Goal: Task Accomplishment & Management: Use online tool/utility

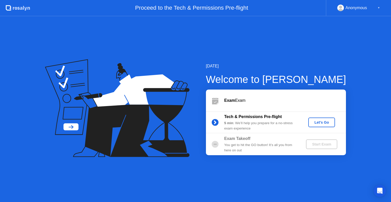
click at [322, 127] on button "Let's Go" at bounding box center [321, 123] width 27 height 10
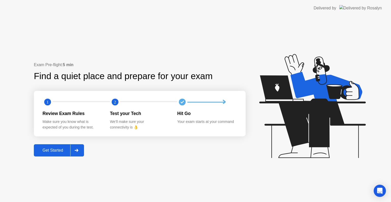
click at [51, 153] on button "Get Started" at bounding box center [59, 150] width 50 height 12
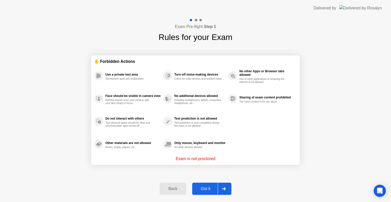
click at [203, 187] on div "Got it" at bounding box center [206, 188] width 24 height 5
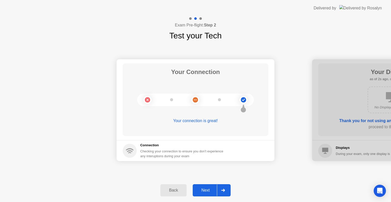
click at [208, 190] on div "Next" at bounding box center [205, 190] width 23 height 5
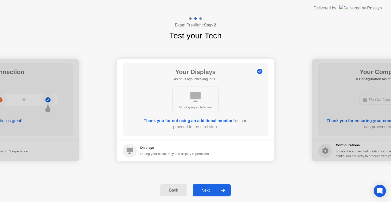
click at [208, 190] on div "Next" at bounding box center [205, 190] width 23 height 5
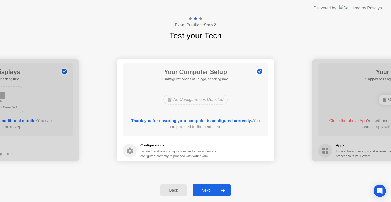
click at [208, 190] on div "Next" at bounding box center [205, 190] width 23 height 5
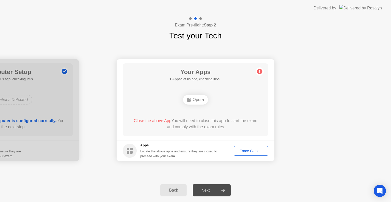
click at [251, 149] on div "Force Close..." at bounding box center [250, 151] width 31 height 4
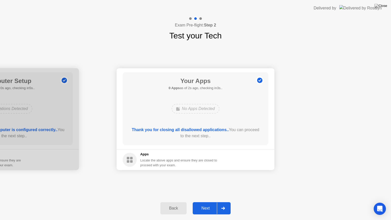
click at [206, 202] on div "Next" at bounding box center [205, 208] width 23 height 5
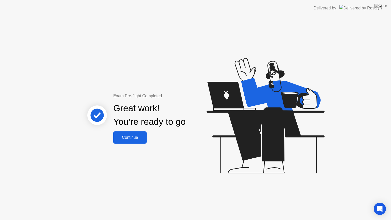
click at [123, 141] on button "Continue" at bounding box center [129, 137] width 33 height 12
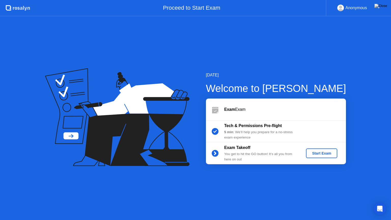
click at [312, 152] on div "Start Exam" at bounding box center [321, 153] width 27 height 4
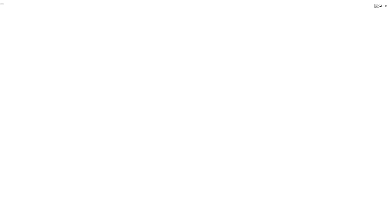
click div "End Proctoring Session"
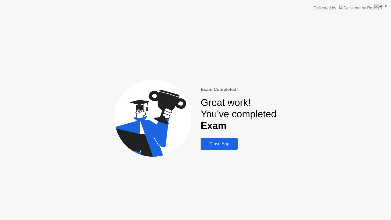
click at [218, 143] on div "Close App" at bounding box center [219, 143] width 34 height 5
